Goal: Information Seeking & Learning: Learn about a topic

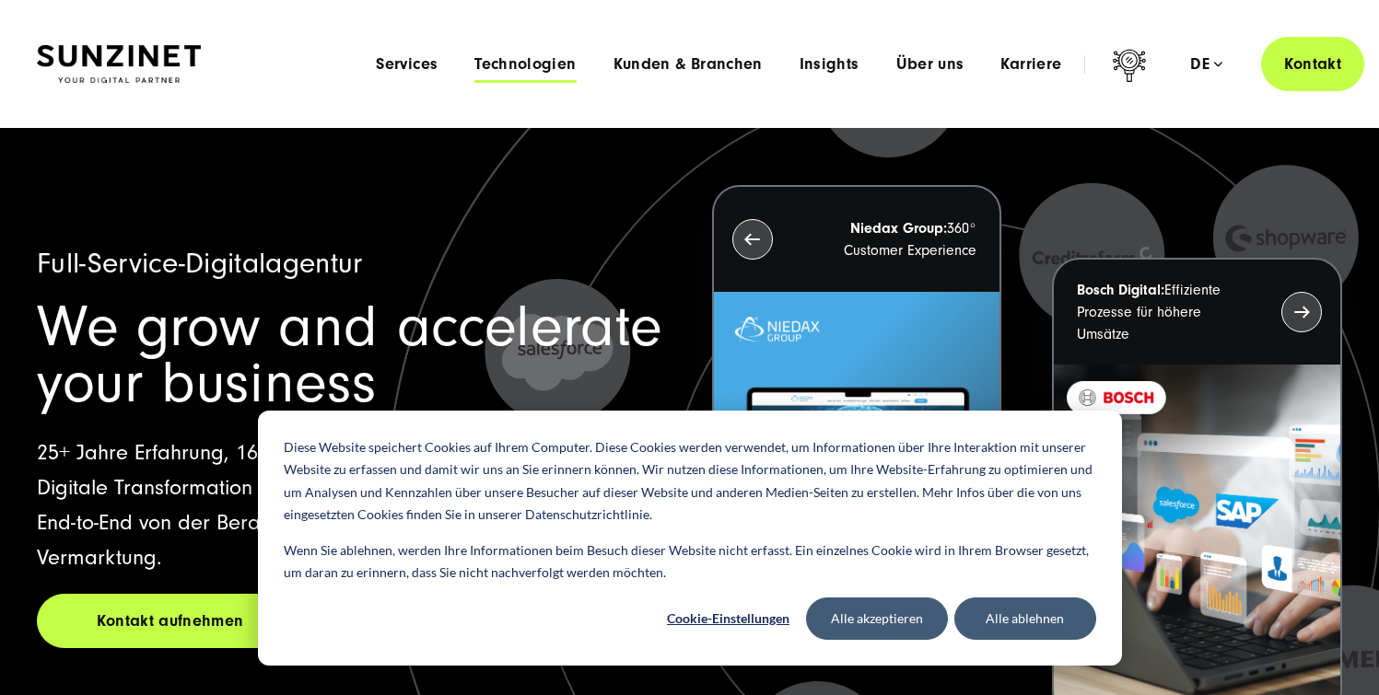
click at [530, 55] on span "Technologien" at bounding box center [524, 64] width 101 height 18
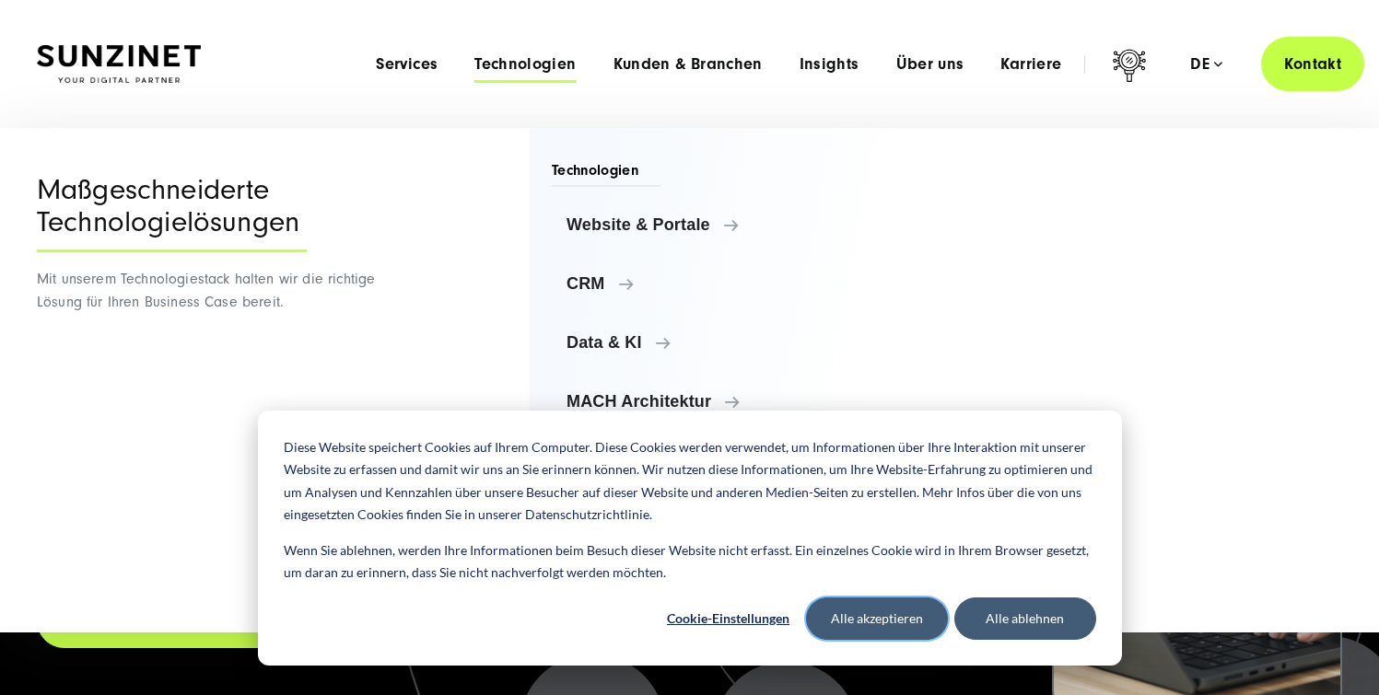
click at [871, 623] on button "Alle akzeptieren" at bounding box center [877, 619] width 142 height 42
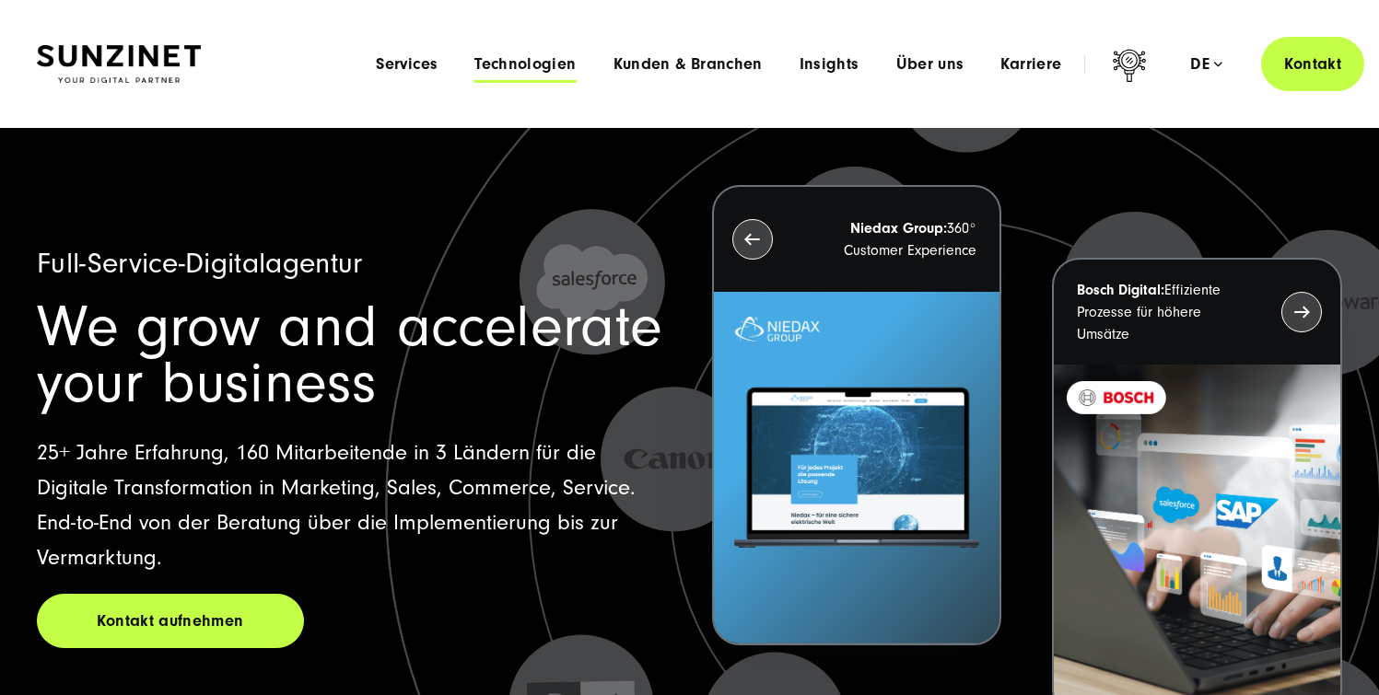
click at [496, 64] on span "Technologien" at bounding box center [524, 64] width 101 height 18
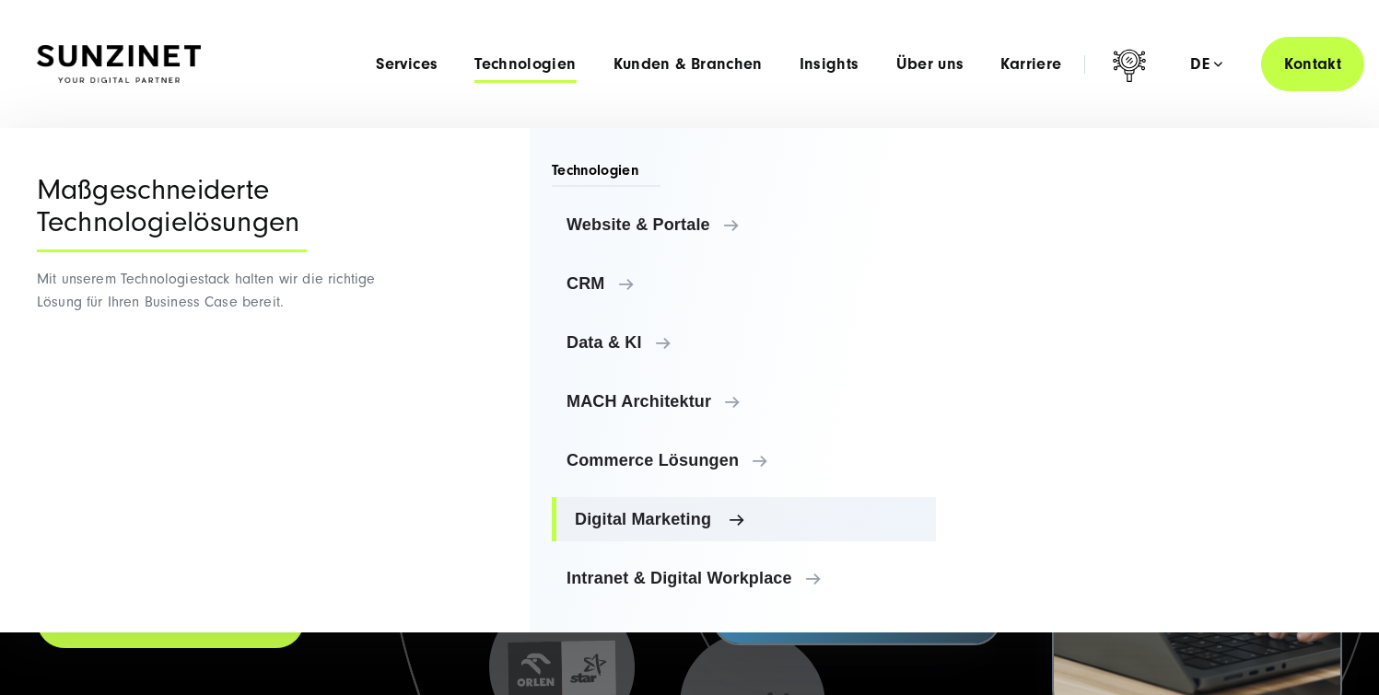
click at [647, 521] on span "Digital Marketing" at bounding box center [748, 519] width 346 height 18
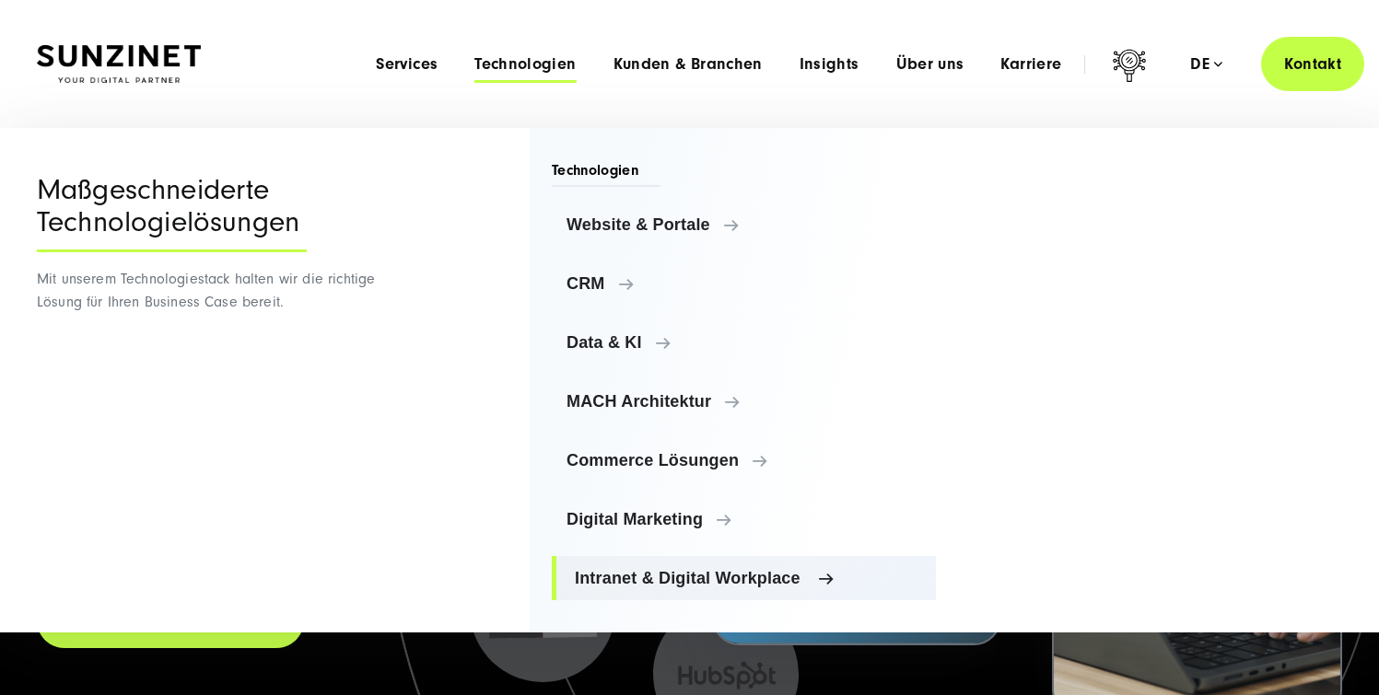
click at [659, 589] on link "Intranet & Digital Workplace" at bounding box center [744, 578] width 384 height 44
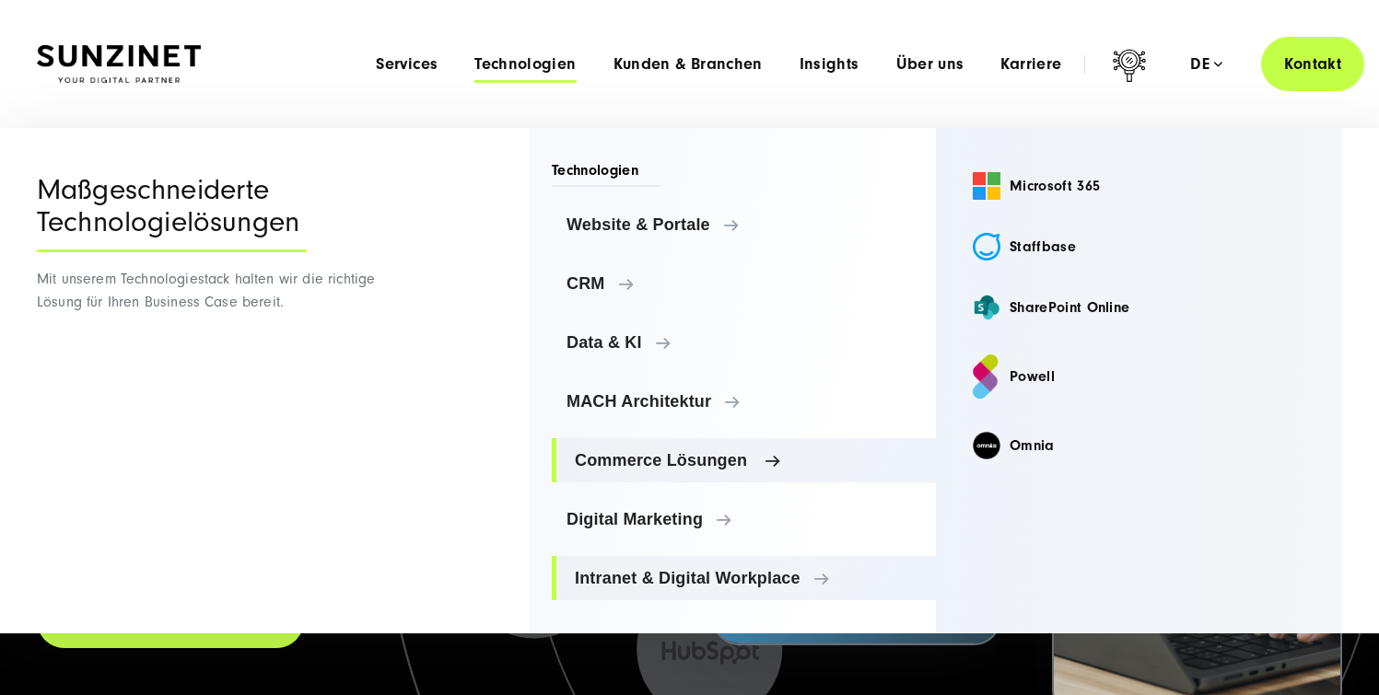
click at [645, 466] on span "Commerce Lösungen" at bounding box center [748, 460] width 346 height 18
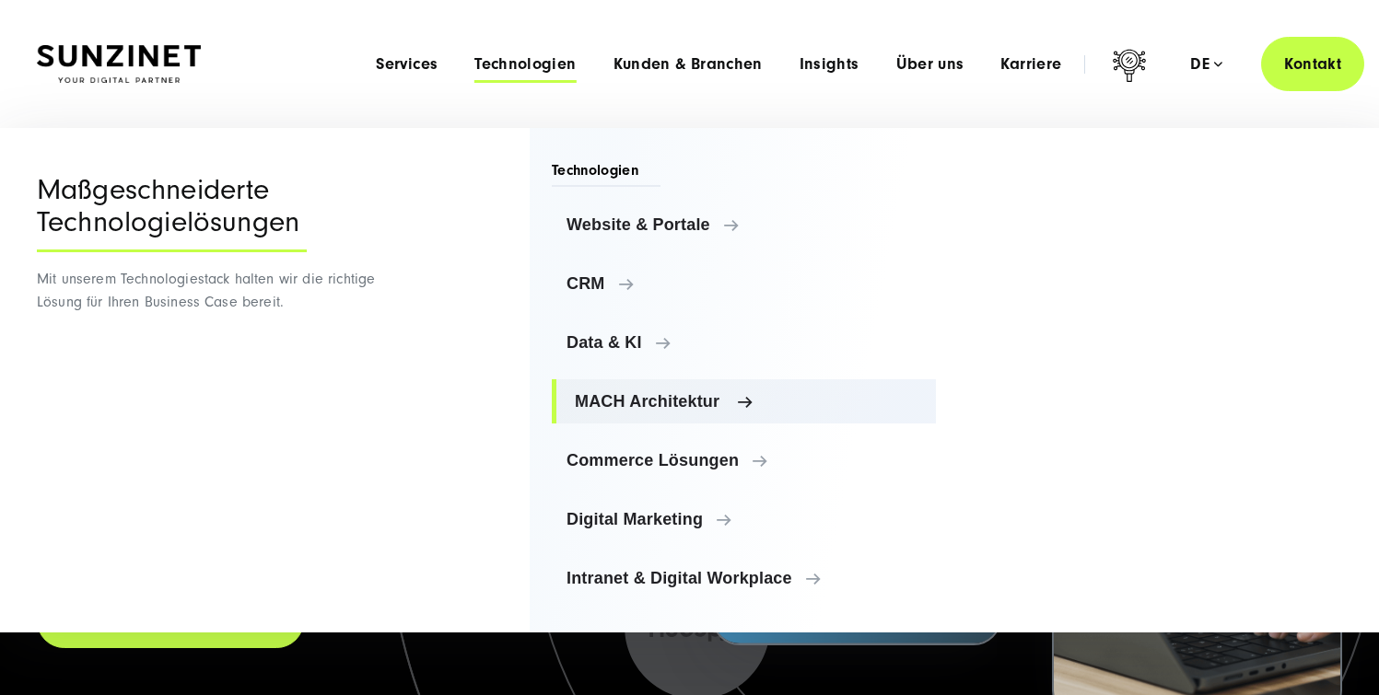
click at [647, 392] on span "MACH Architektur" at bounding box center [748, 401] width 346 height 18
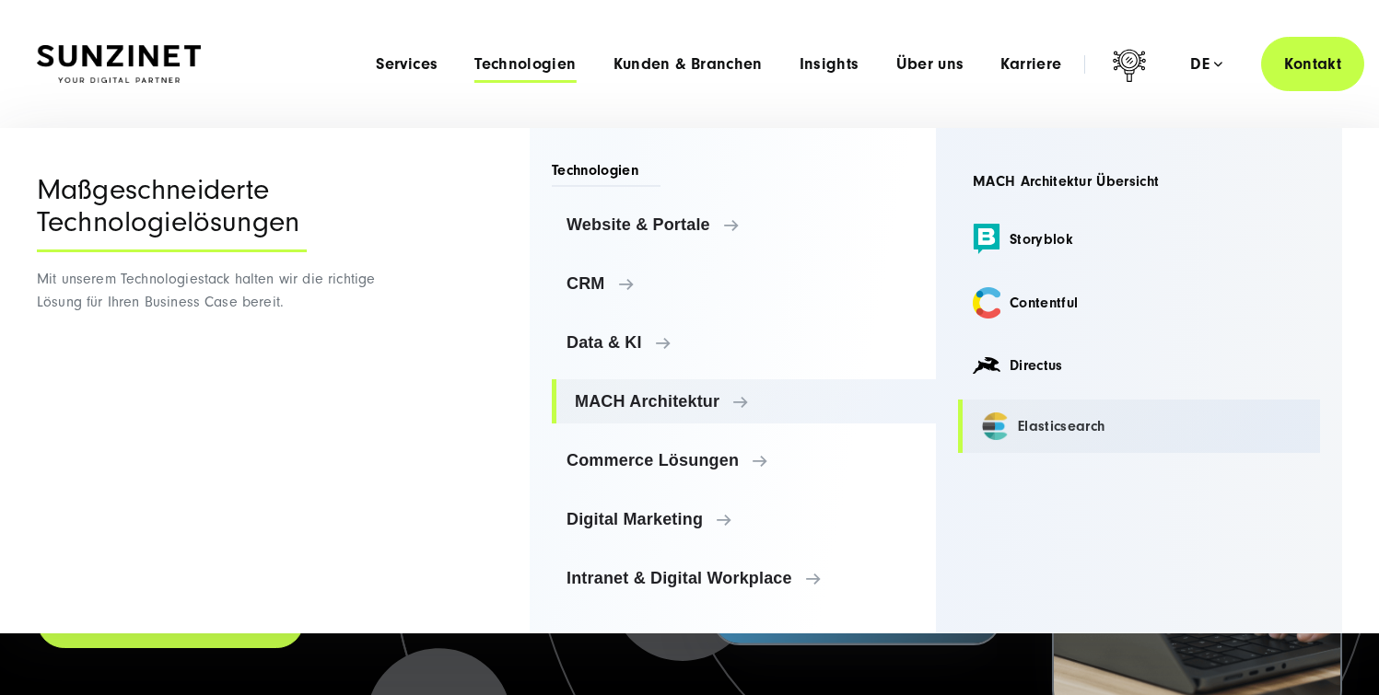
click at [1026, 419] on link "Elasticsearch" at bounding box center [1139, 426] width 362 height 53
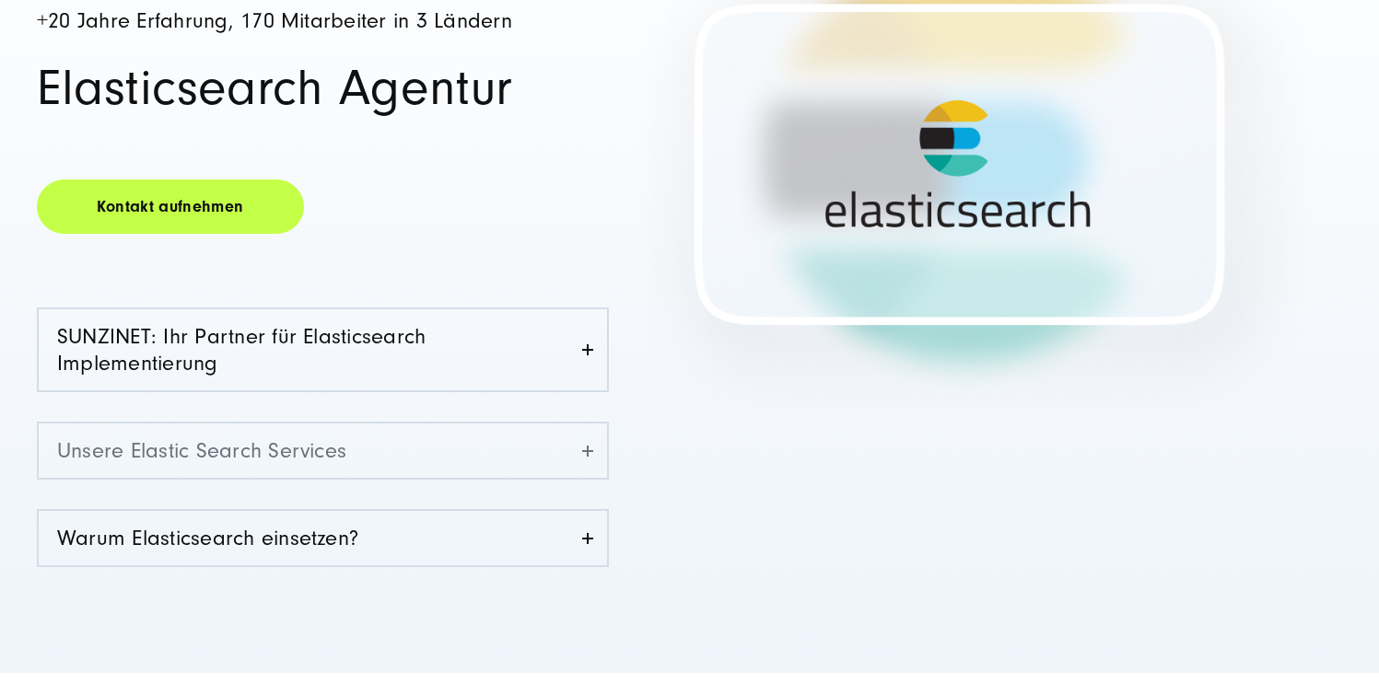
scroll to position [397, 0]
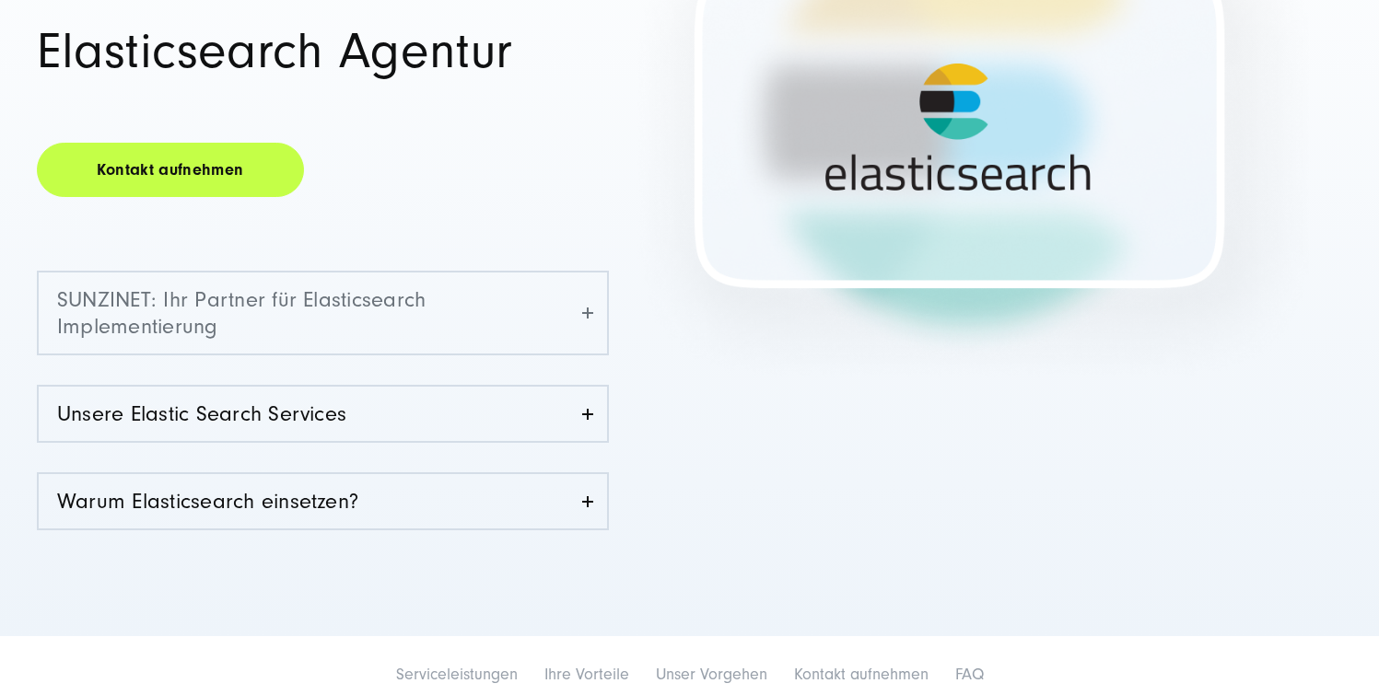
click at [551, 330] on link "SUNZINET: Ihr Partner für Elasticsearch Implementierung" at bounding box center [323, 313] width 568 height 81
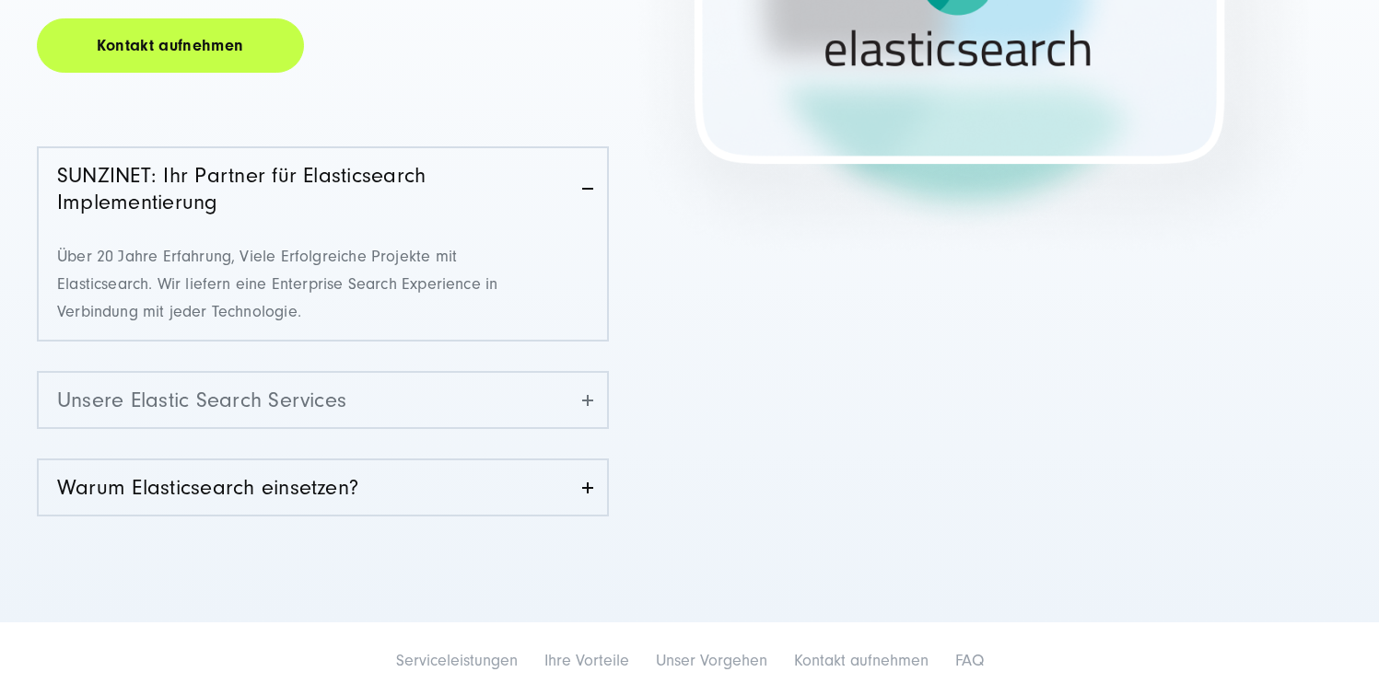
scroll to position [522, 0]
click at [535, 406] on link "Unsere Elastic Search Services" at bounding box center [323, 399] width 568 height 54
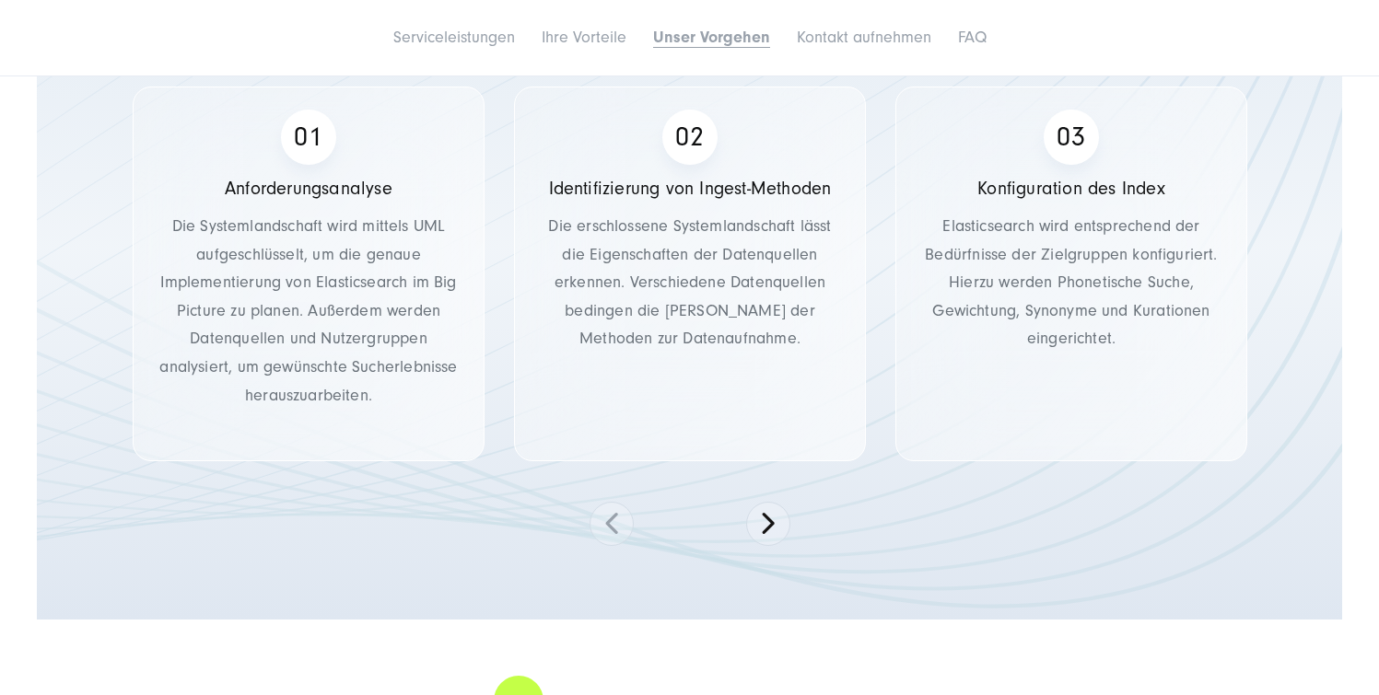
scroll to position [4404, 0]
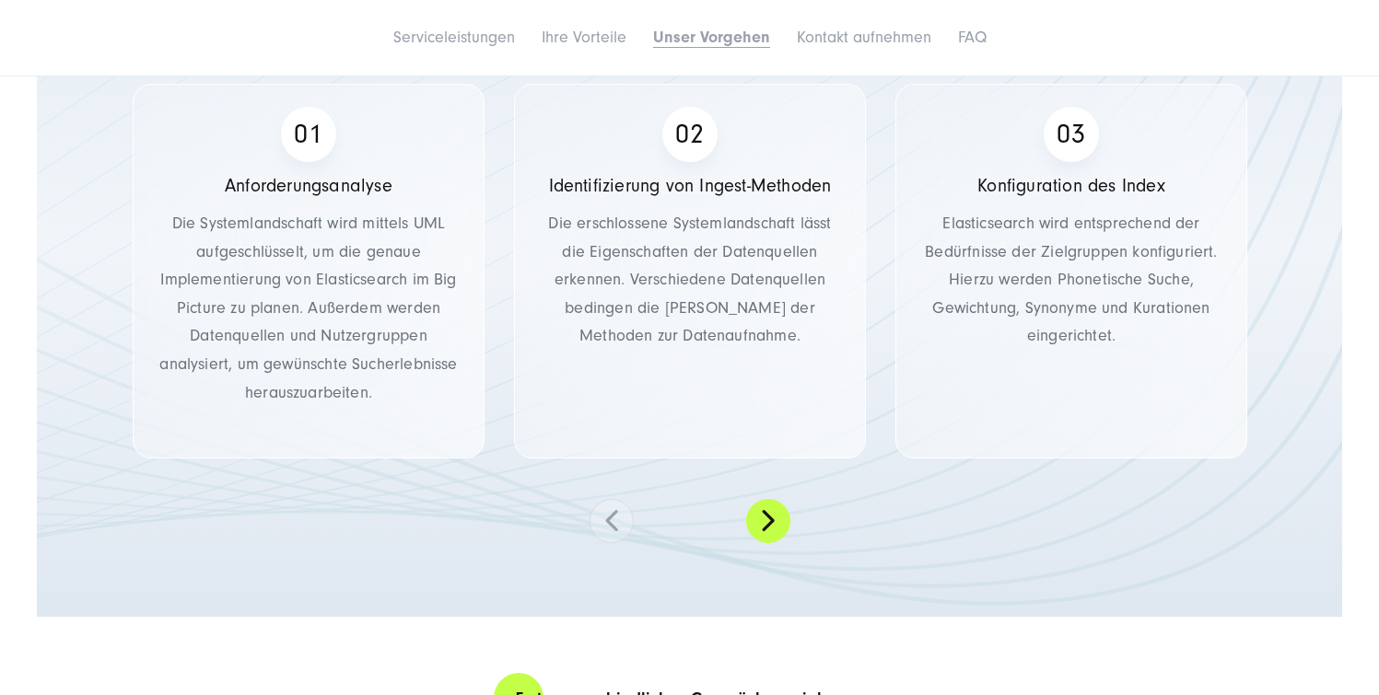
click at [754, 523] on button at bounding box center [768, 521] width 44 height 44
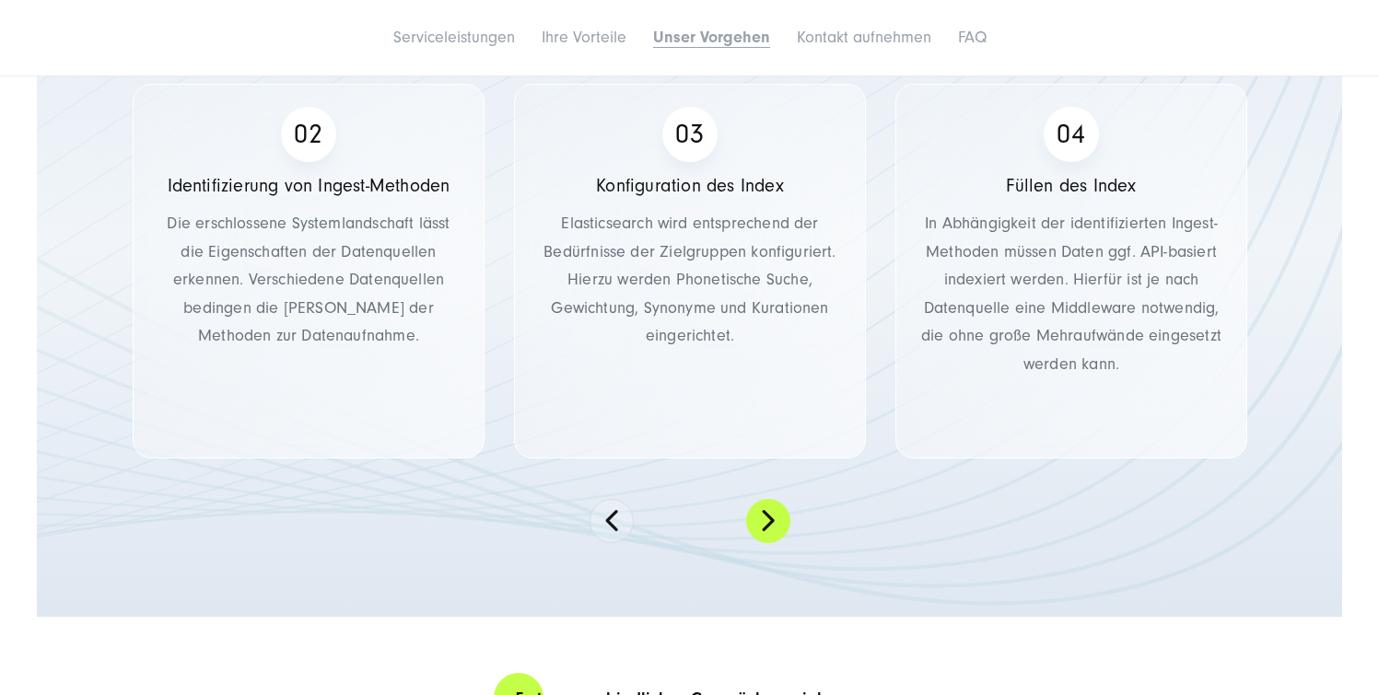
click at [755, 522] on button at bounding box center [768, 521] width 44 height 44
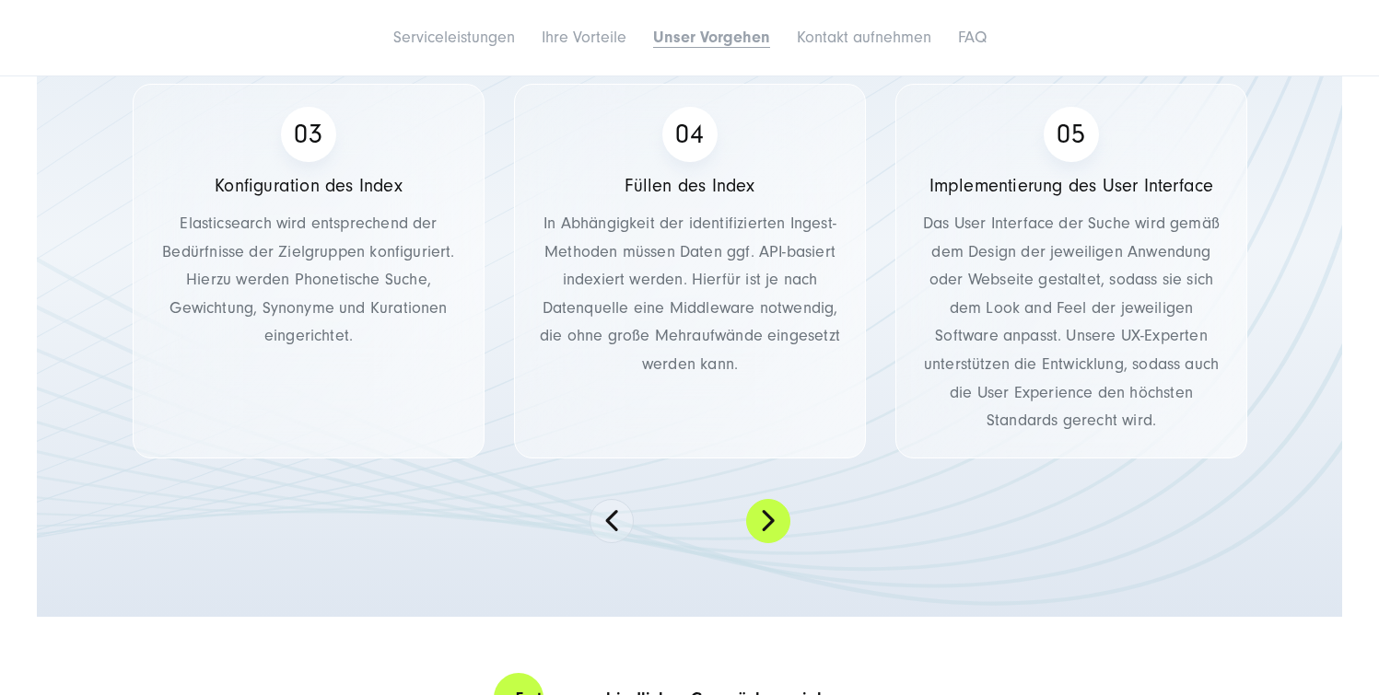
click at [755, 522] on button at bounding box center [768, 521] width 44 height 44
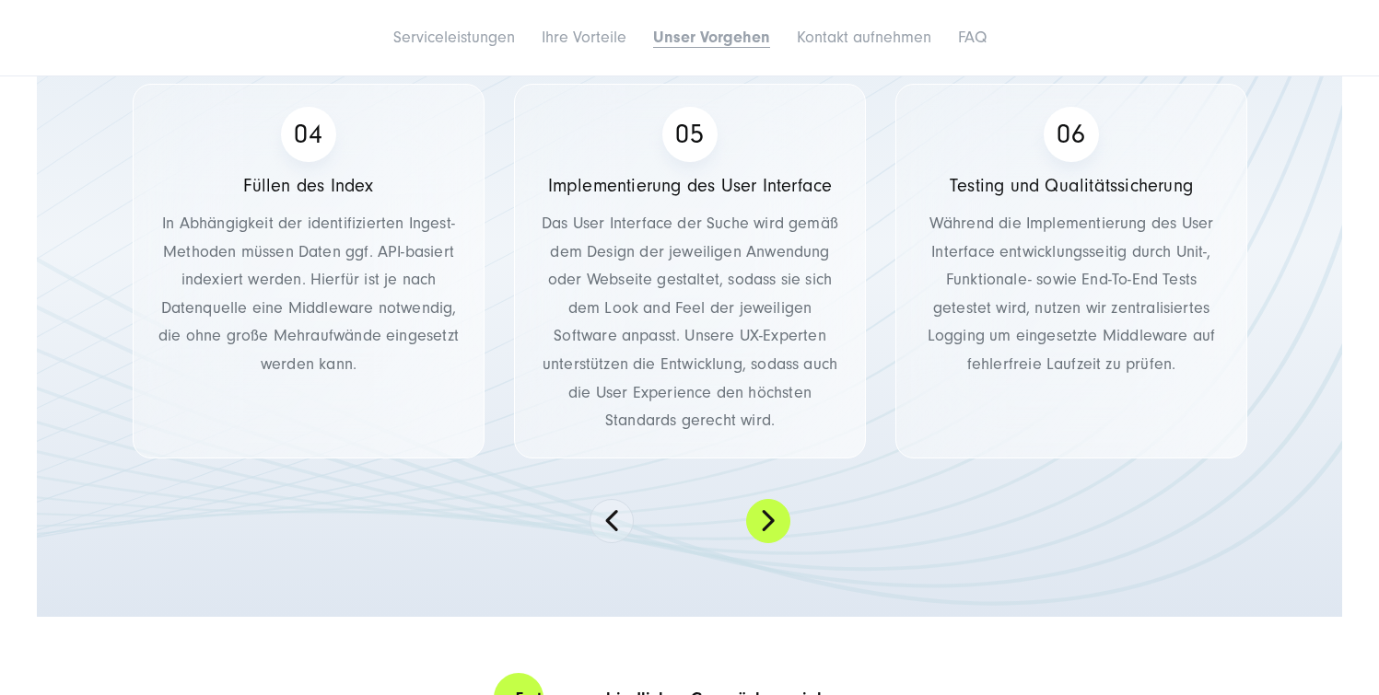
click at [755, 522] on button at bounding box center [768, 521] width 44 height 44
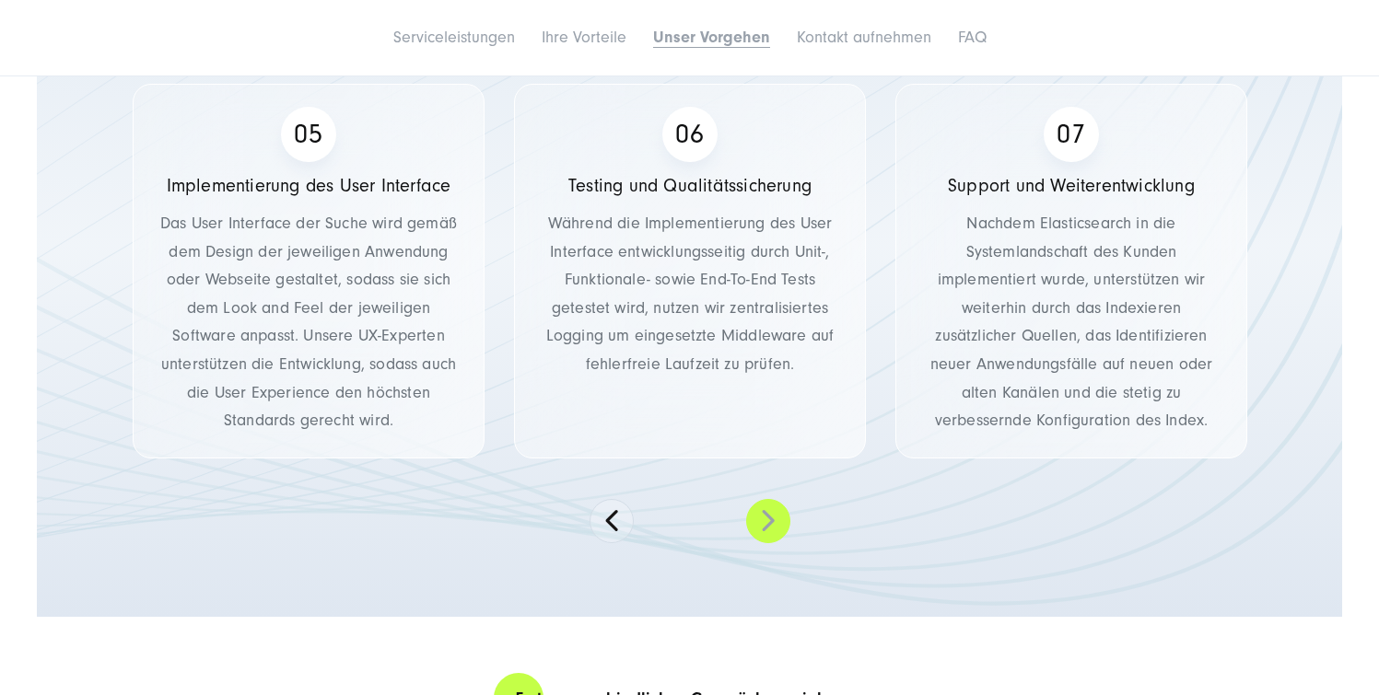
click at [755, 522] on button at bounding box center [768, 521] width 44 height 44
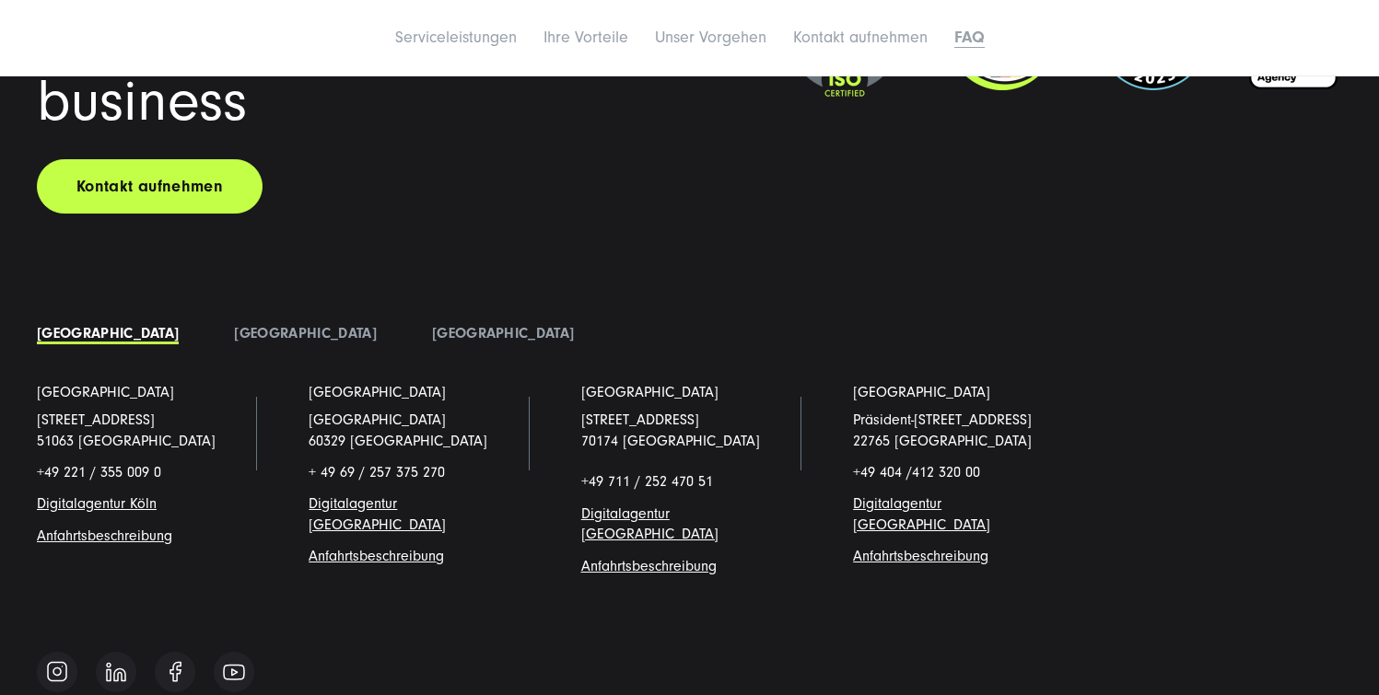
scroll to position [9257, 0]
